Goal: Information Seeking & Learning: Learn about a topic

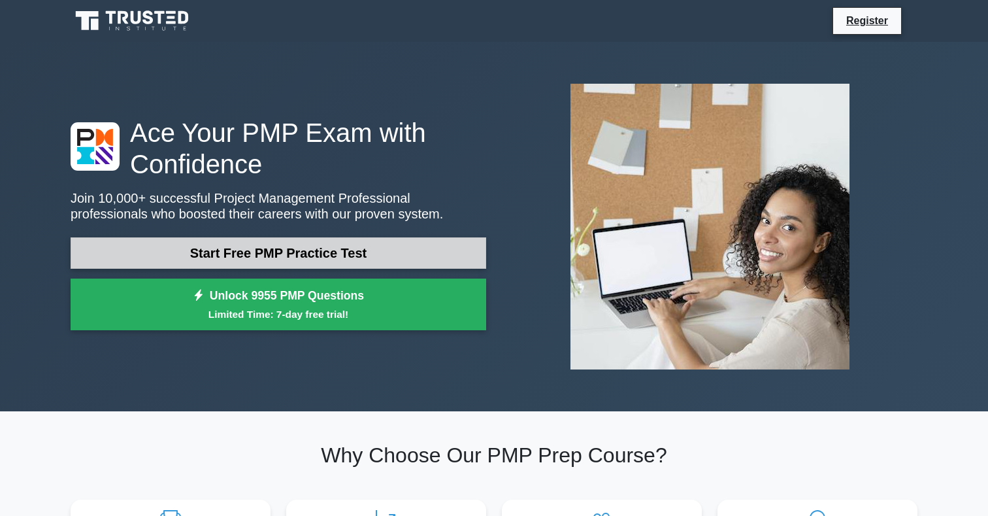
click at [122, 243] on link "Start Free PMP Practice Test" at bounding box center [279, 252] width 416 height 31
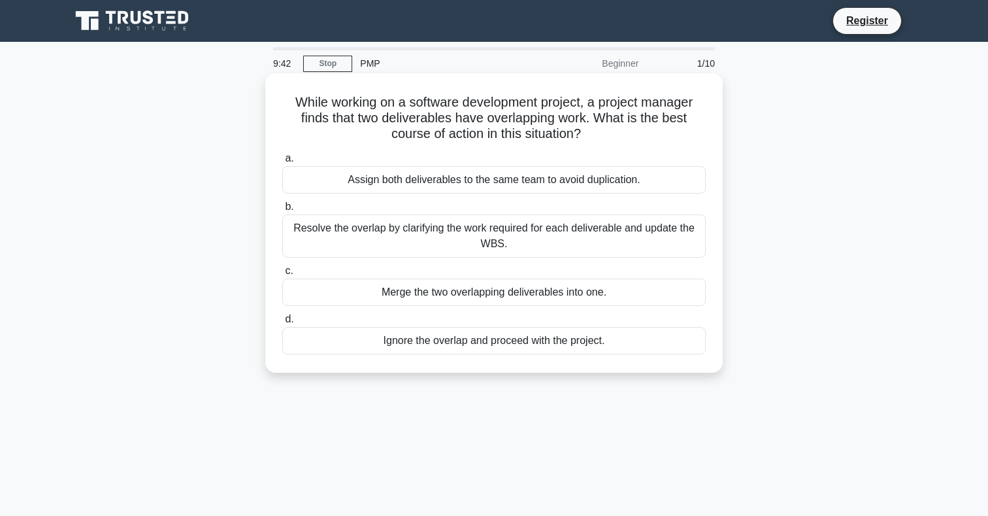
click at [299, 241] on div "Resolve the overlap by clarifying the work required for each deliverable and up…" at bounding box center [494, 235] width 424 height 43
click at [282, 211] on input "b. Resolve the overlap by clarifying the work required for each deliverable and…" at bounding box center [282, 207] width 0 height 8
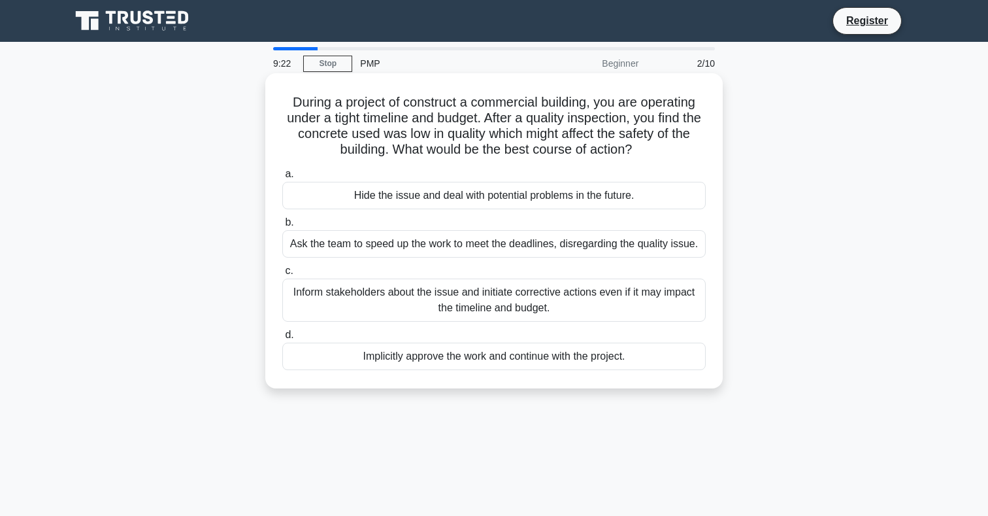
click at [361, 286] on div "Inform stakeholders about the issue and initiate corrective actions even if it …" at bounding box center [494, 299] width 424 height 43
click at [282, 275] on input "c. Inform stakeholders about the issue and initiate corrective actions even if …" at bounding box center [282, 271] width 0 height 8
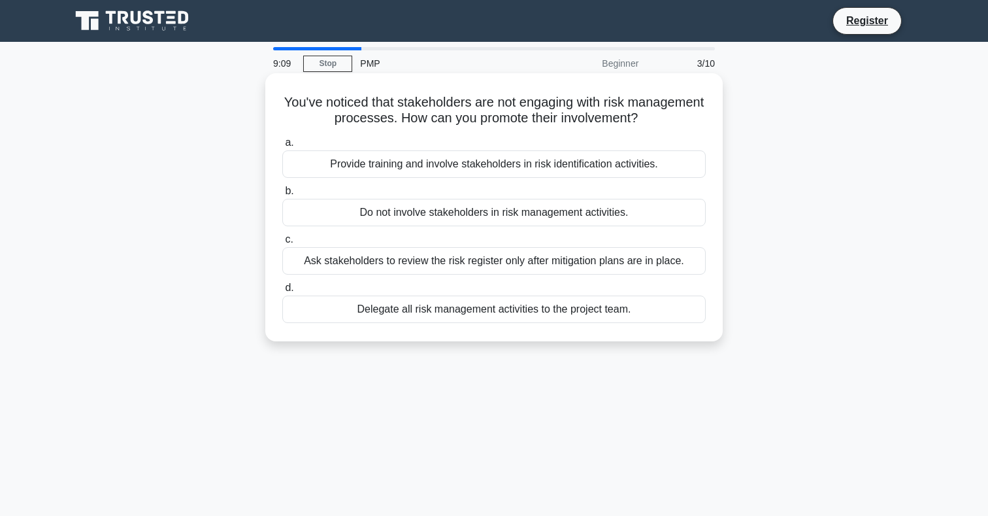
click at [461, 158] on div "Provide training and involve stakeholders in risk identification activities." at bounding box center [494, 163] width 424 height 27
click at [282, 147] on input "a. Provide training and involve stakeholders in risk identification activities." at bounding box center [282, 143] width 0 height 8
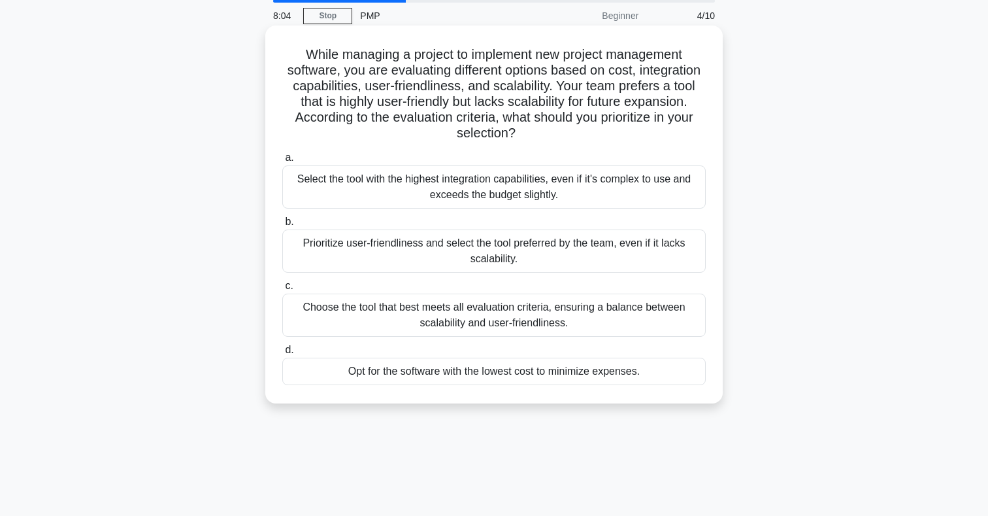
scroll to position [27, 0]
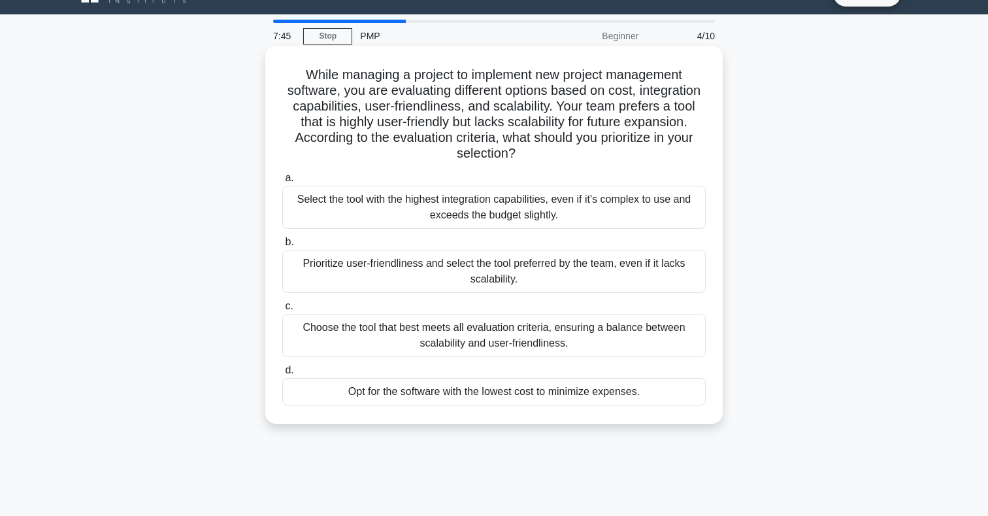
click at [590, 337] on div "Choose the tool that best meets all evaluation criteria, ensuring a balance bet…" at bounding box center [494, 335] width 424 height 43
click at [282, 310] on input "c. Choose the tool that best meets all evaluation criteria, ensuring a balance …" at bounding box center [282, 306] width 0 height 8
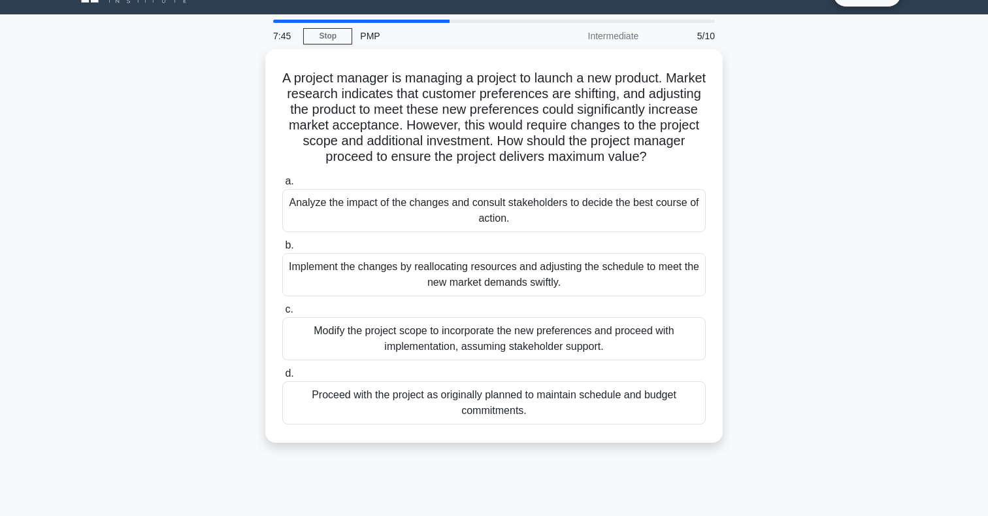
scroll to position [0, 0]
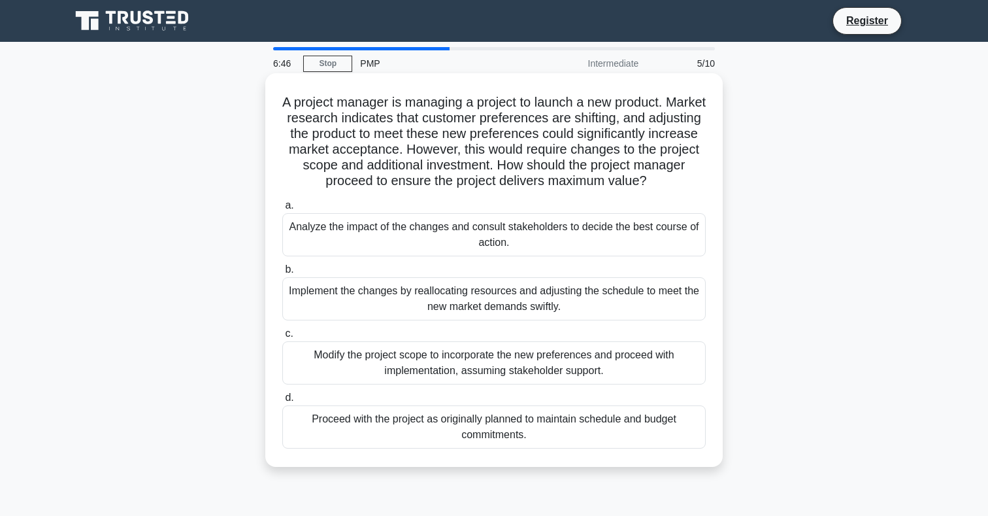
click at [635, 236] on div "Analyze the impact of the changes and consult stakeholders to decide the best c…" at bounding box center [494, 234] width 424 height 43
click at [282, 210] on input "a. Analyze the impact of the changes and consult stakeholders to decide the bes…" at bounding box center [282, 205] width 0 height 8
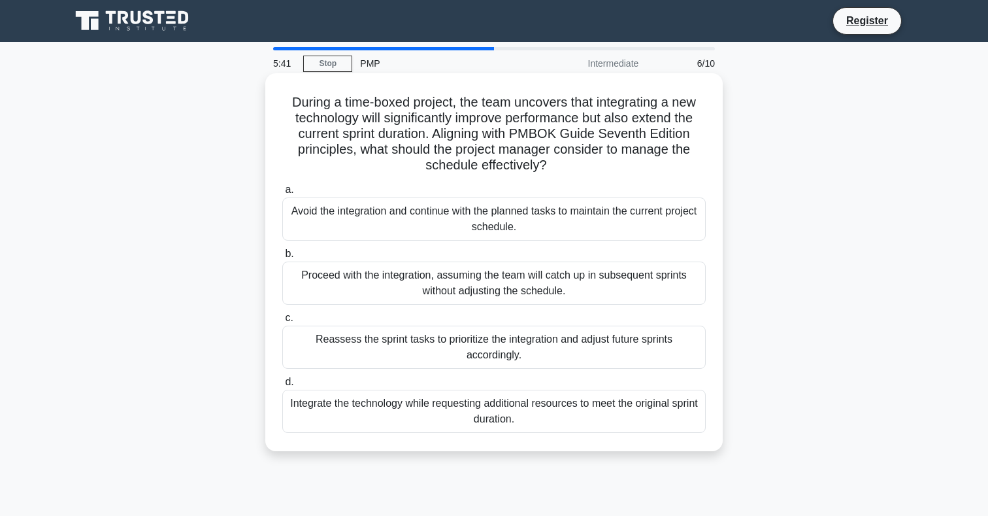
click at [559, 354] on div "Reassess the sprint tasks to prioritize the integration and adjust future sprin…" at bounding box center [494, 347] width 424 height 43
click at [282, 322] on input "c. Reassess the sprint tasks to prioritize the integration and adjust future sp…" at bounding box center [282, 318] width 0 height 8
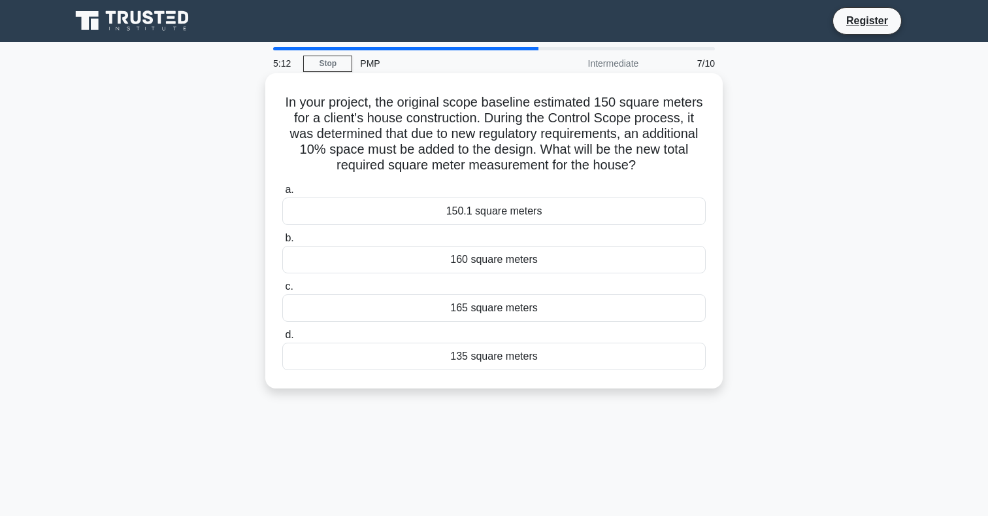
click at [572, 311] on div "165 square meters" at bounding box center [494, 307] width 424 height 27
click at [282, 291] on input "c. 165 square meters" at bounding box center [282, 286] width 0 height 8
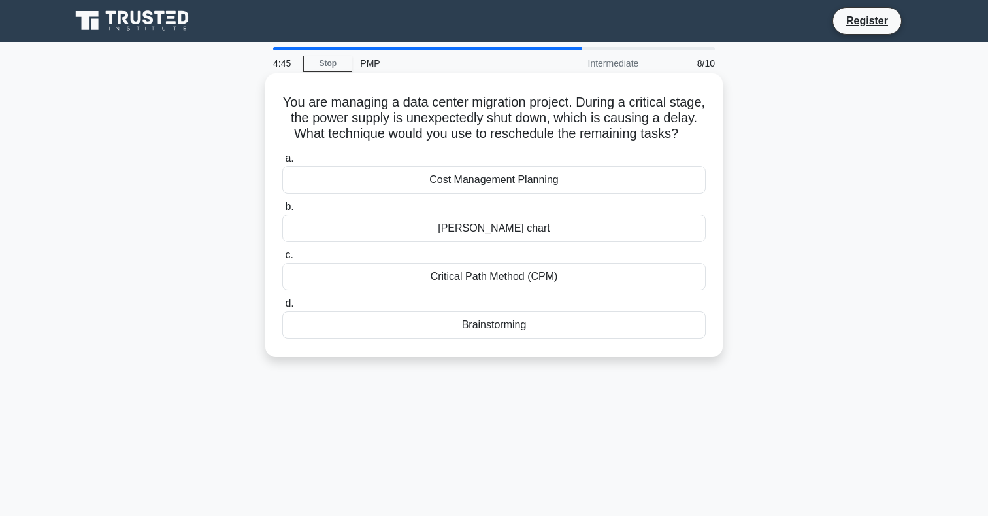
click at [583, 277] on div "Critical Path Method (CPM)" at bounding box center [494, 276] width 424 height 27
click at [282, 260] on input "c. Critical Path Method (CPM)" at bounding box center [282, 255] width 0 height 8
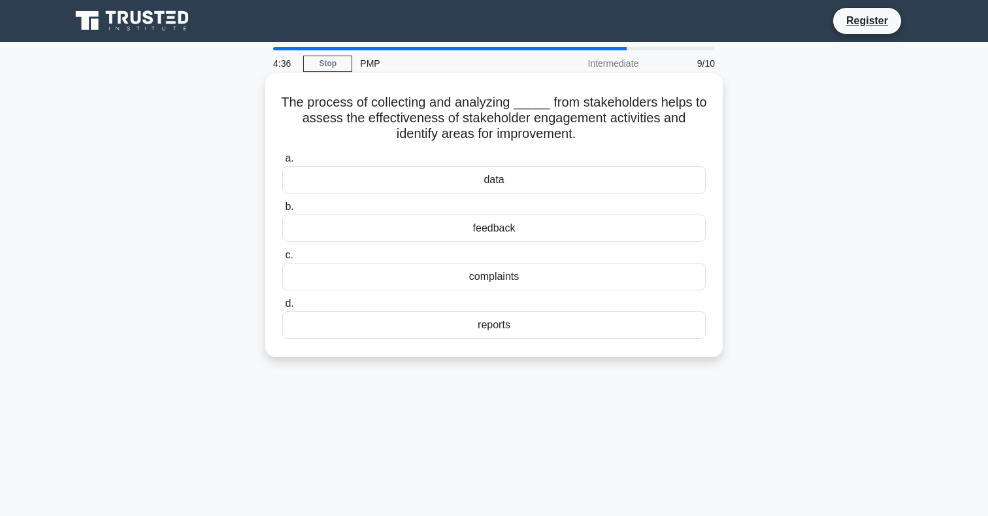
click at [598, 222] on div "feedback" at bounding box center [494, 227] width 424 height 27
click at [282, 211] on input "b. feedback" at bounding box center [282, 207] width 0 height 8
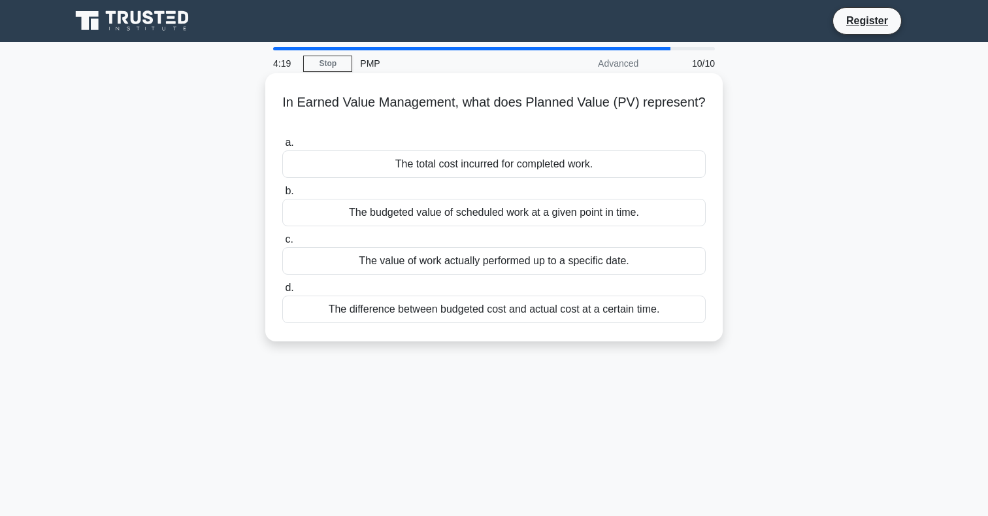
click at [593, 214] on div "The budgeted value of scheduled work at a given point in time." at bounding box center [494, 212] width 424 height 27
click at [282, 195] on input "b. The budgeted value of scheduled work at a given point in time." at bounding box center [282, 191] width 0 height 8
